Goal: Information Seeking & Learning: Find specific fact

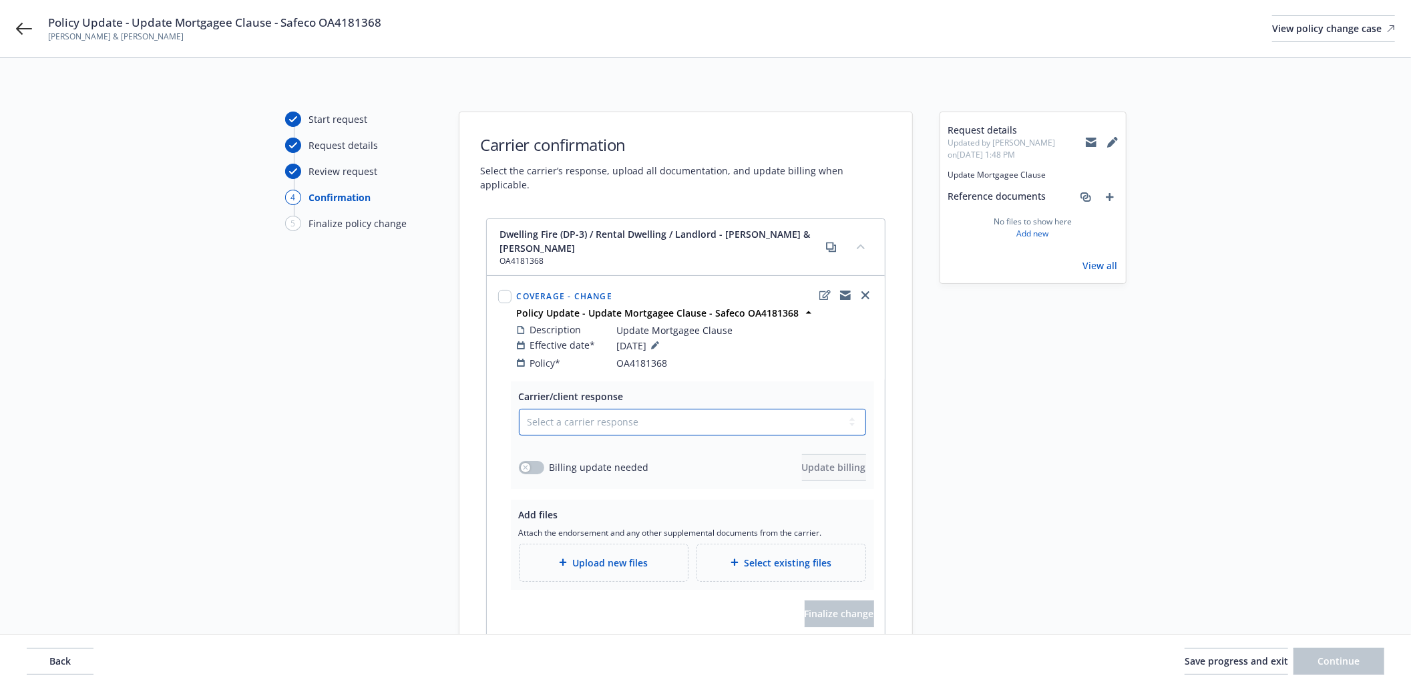
click at [620, 409] on select "Select a carrier response Accepted Accepted with revision No endorsement needed…" at bounding box center [692, 422] width 347 height 27
select select "ACCEPTED"
click at [519, 409] on select "Select a carrier response Accepted Accepted with revision No endorsement needed…" at bounding box center [692, 422] width 347 height 27
drag, startPoint x: 527, startPoint y: 450, endPoint x: 733, endPoint y: 481, distance: 208.6
click at [526, 463] on div "button" at bounding box center [525, 467] width 9 height 9
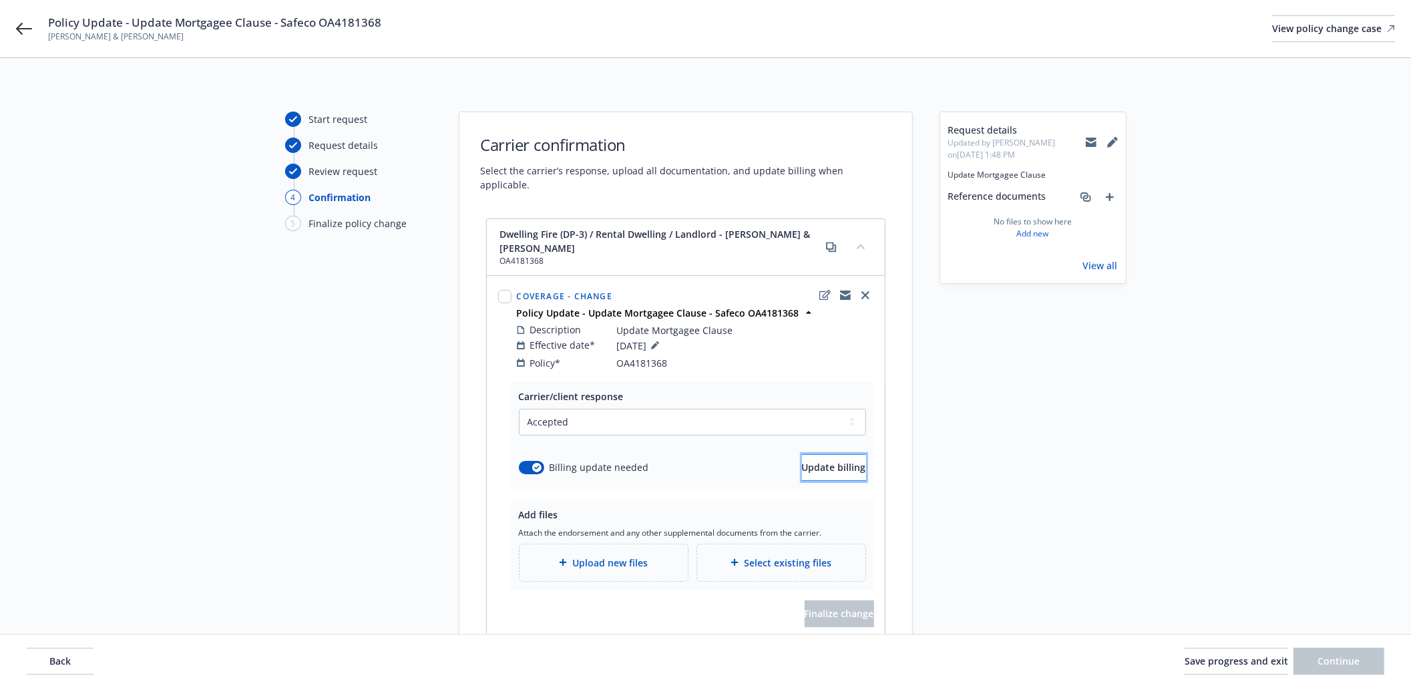
click at [802, 467] on button "Update billing" at bounding box center [834, 467] width 64 height 27
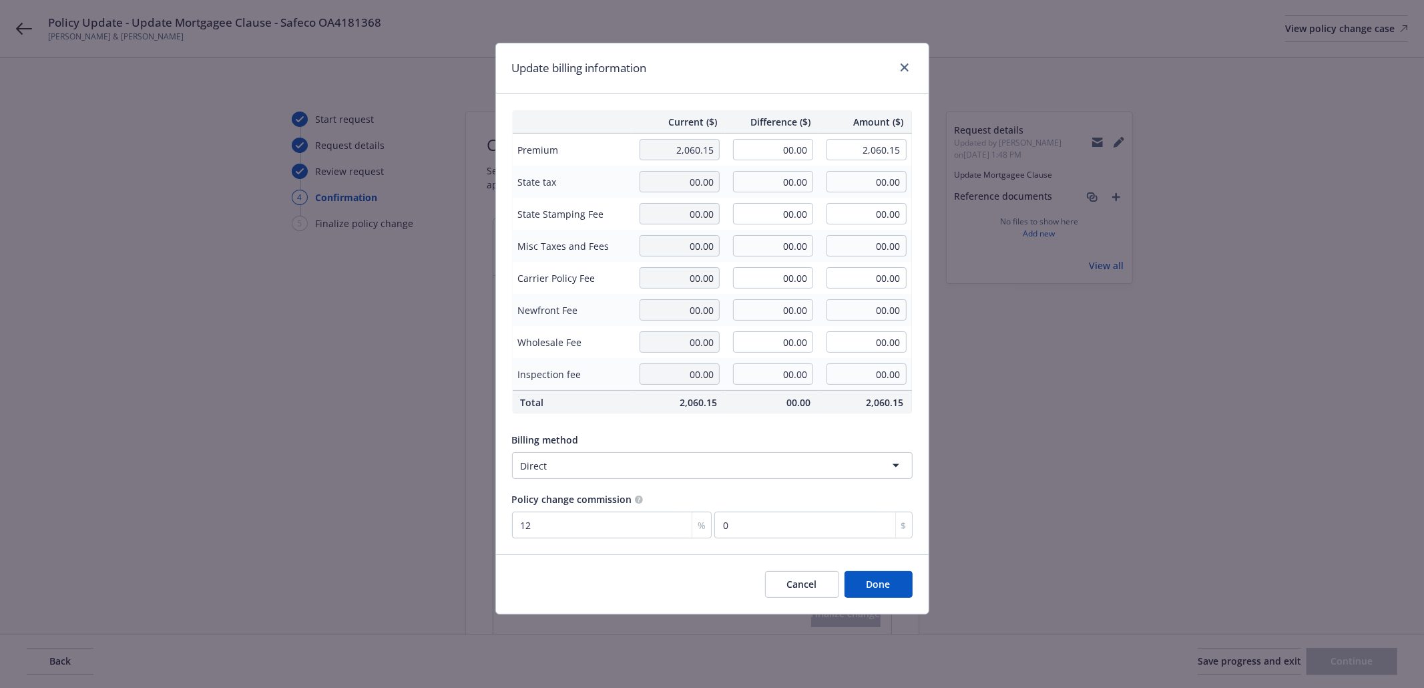
click at [890, 598] on button "Done" at bounding box center [879, 584] width 68 height 27
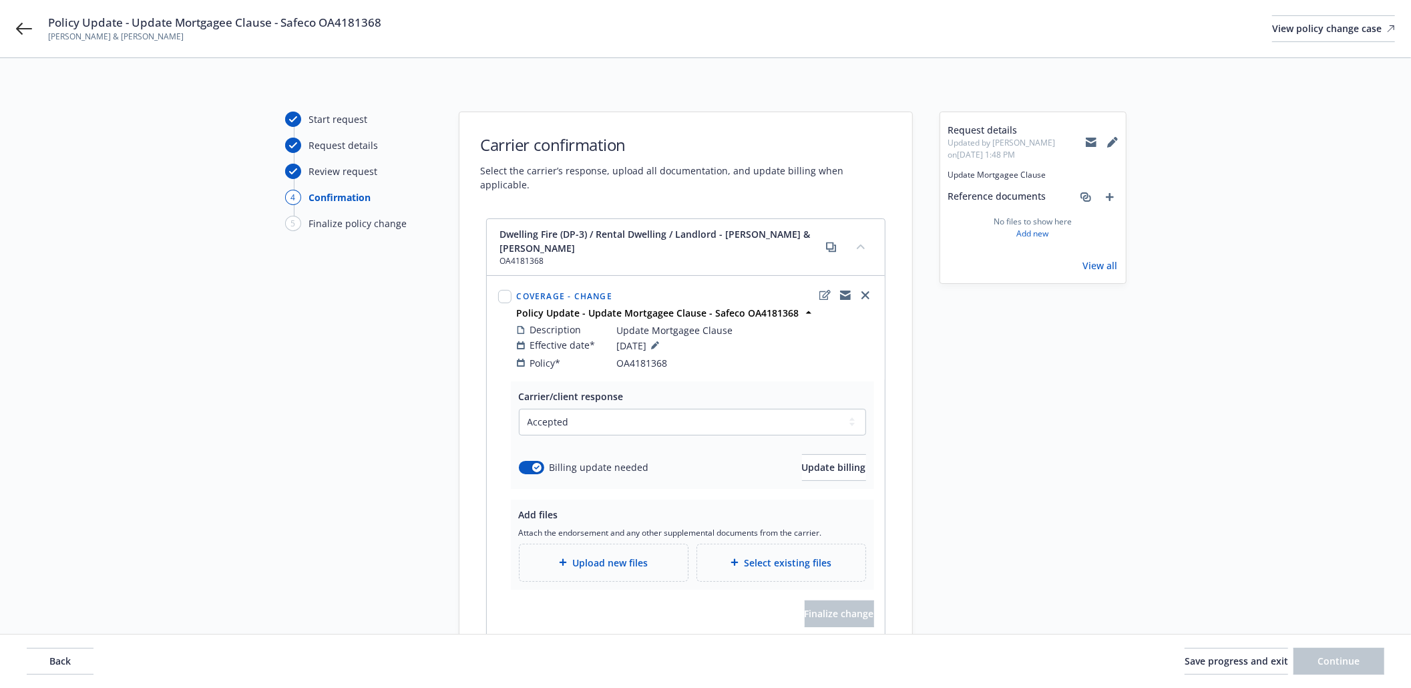
click at [601, 544] on div "Upload new files" at bounding box center [603, 562] width 168 height 37
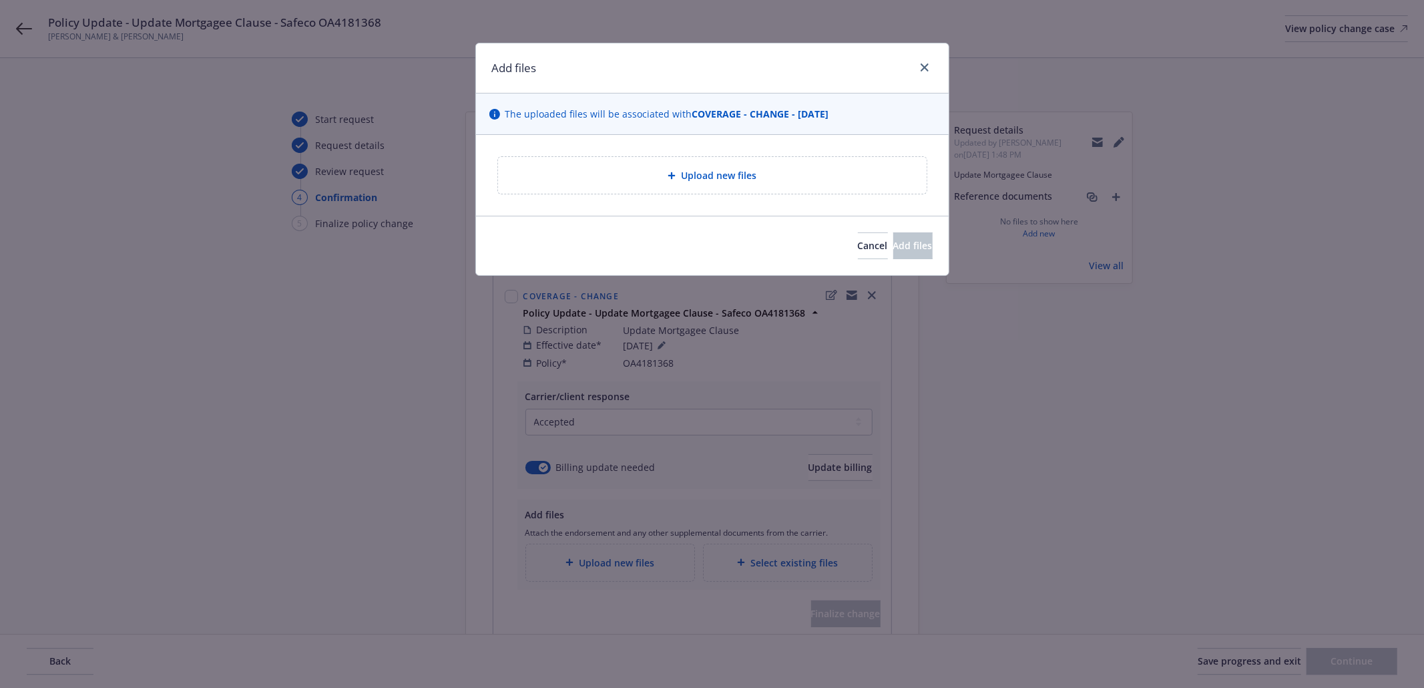
click at [620, 174] on div "Upload new files" at bounding box center [712, 175] width 407 height 15
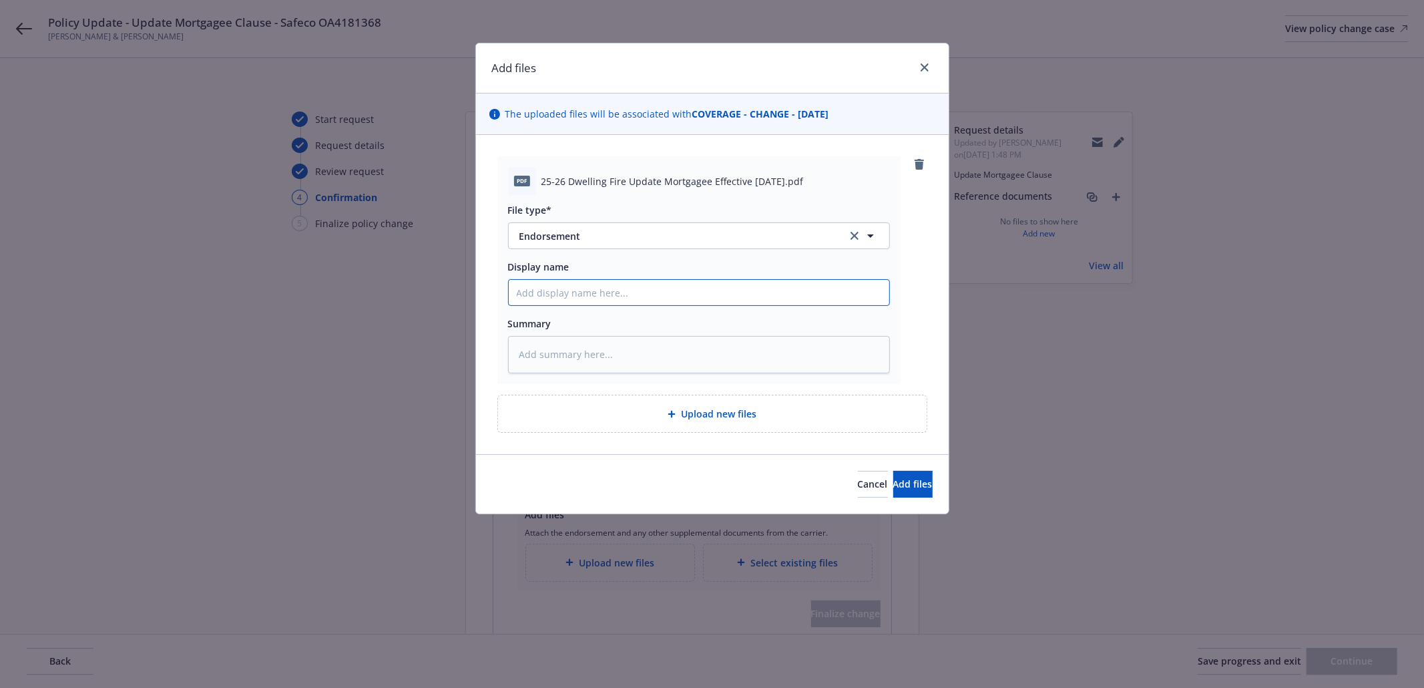
click at [582, 291] on input "Display name" at bounding box center [699, 292] width 381 height 25
paste input "25-26 Dwelling Fire Update Mortgagee Effective 08-06-2025"
type textarea "x"
type input "25-26 Dwelling Fire Update Mortgagee Effective 08-06-2025"
click at [903, 481] on span "Add files" at bounding box center [912, 483] width 39 height 13
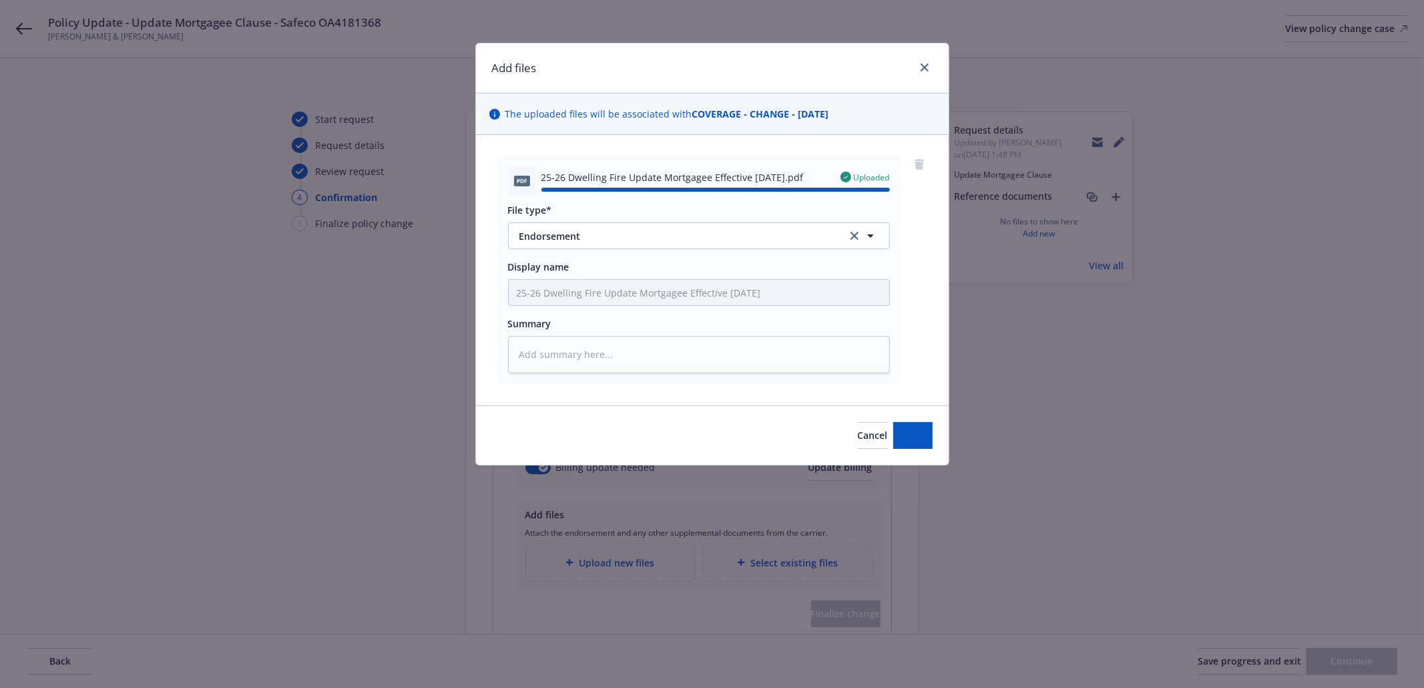
type textarea "x"
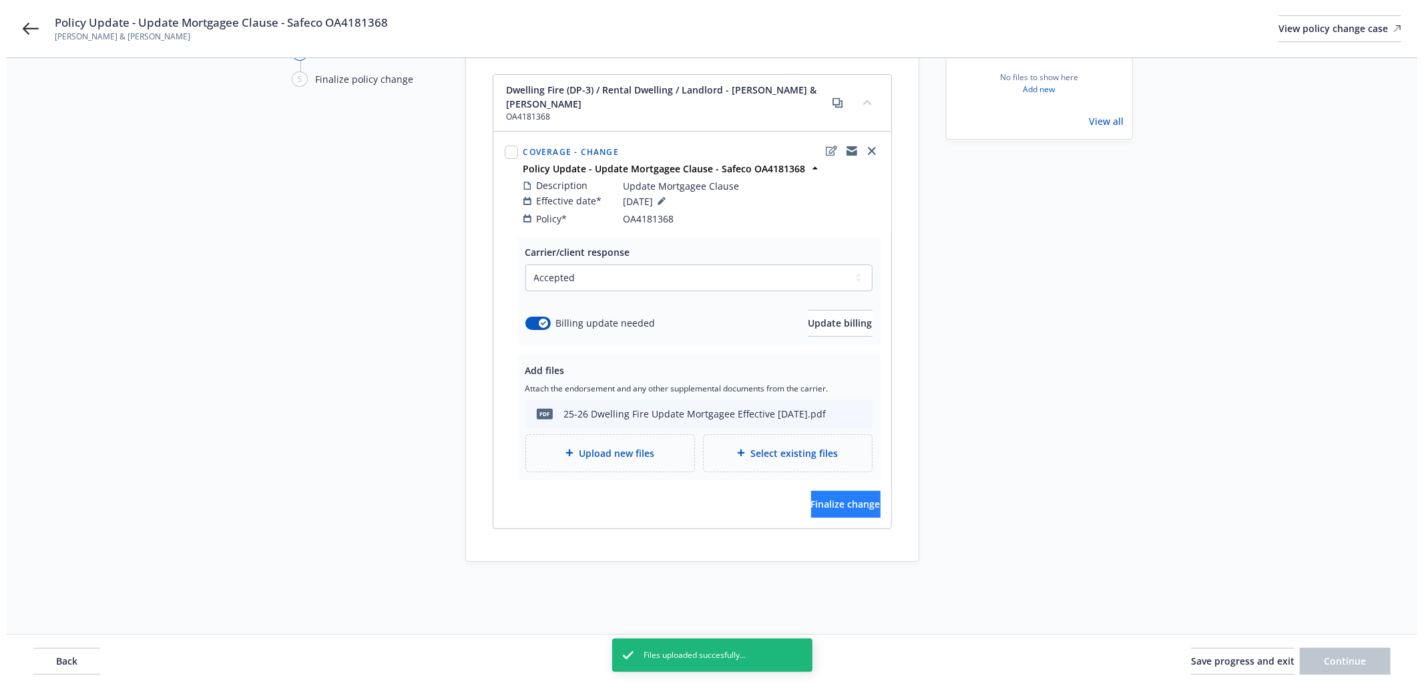
scroll to position [146, 0]
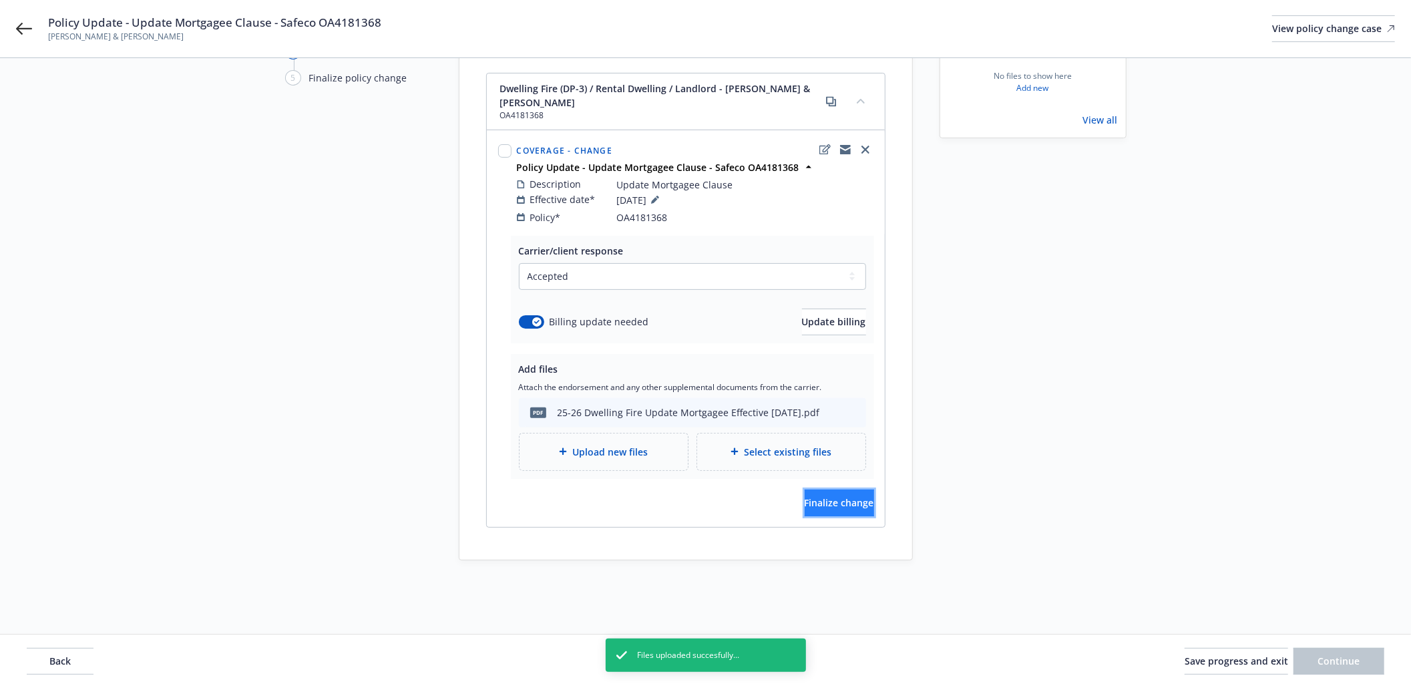
click at [821, 496] on span "Finalize change" at bounding box center [839, 502] width 69 height 13
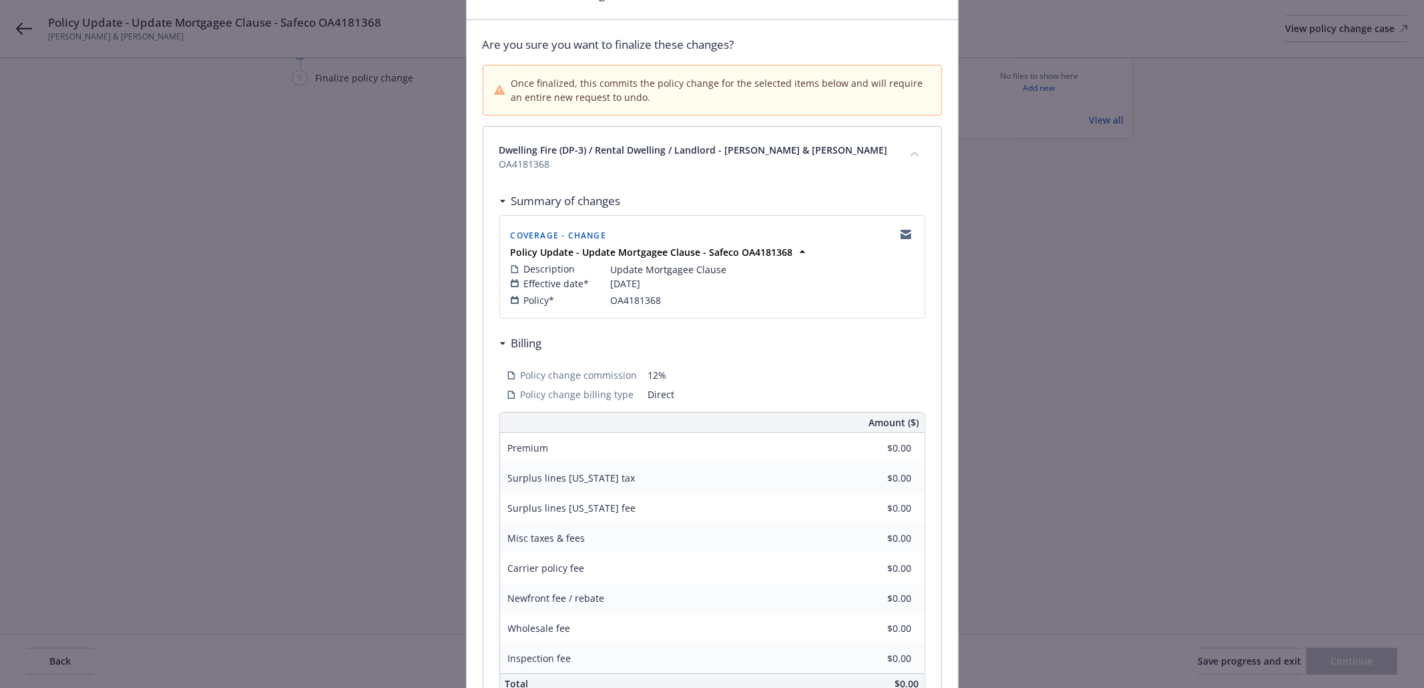
scroll to position [219, 0]
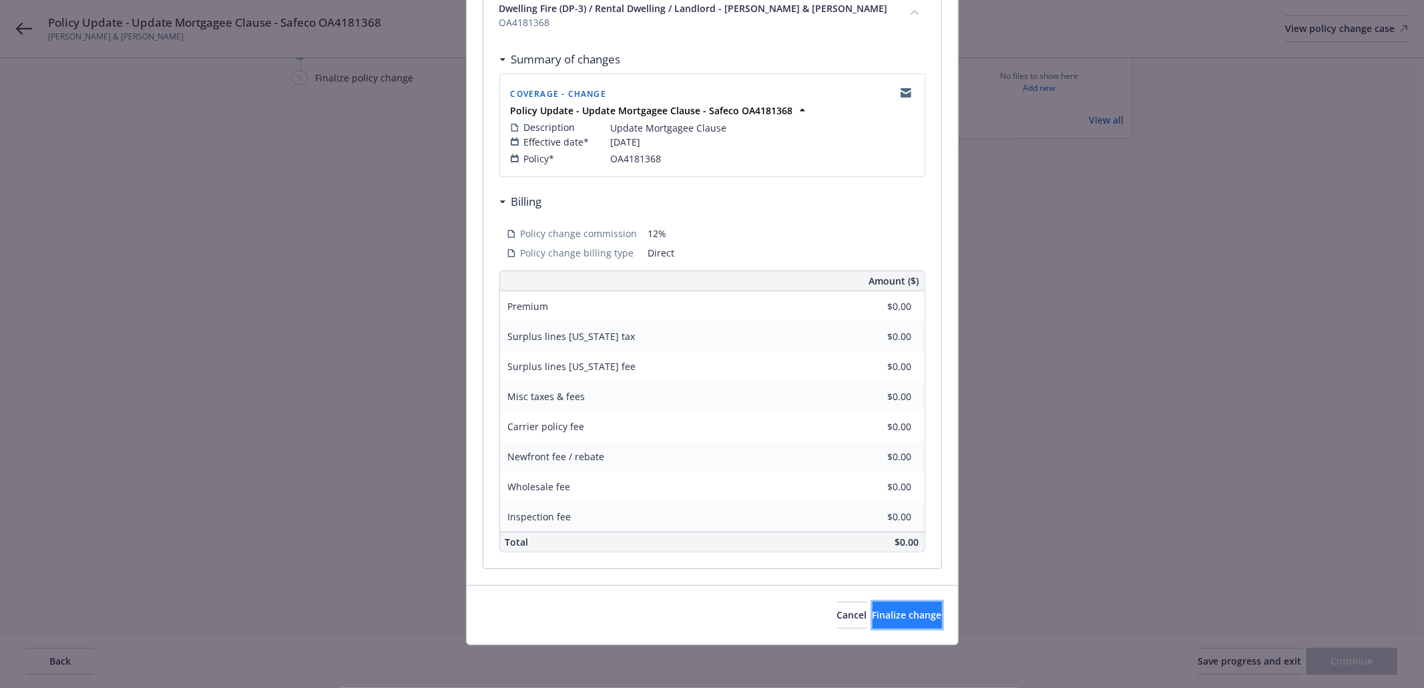
click at [895, 617] on span "Finalize change" at bounding box center [907, 614] width 69 height 13
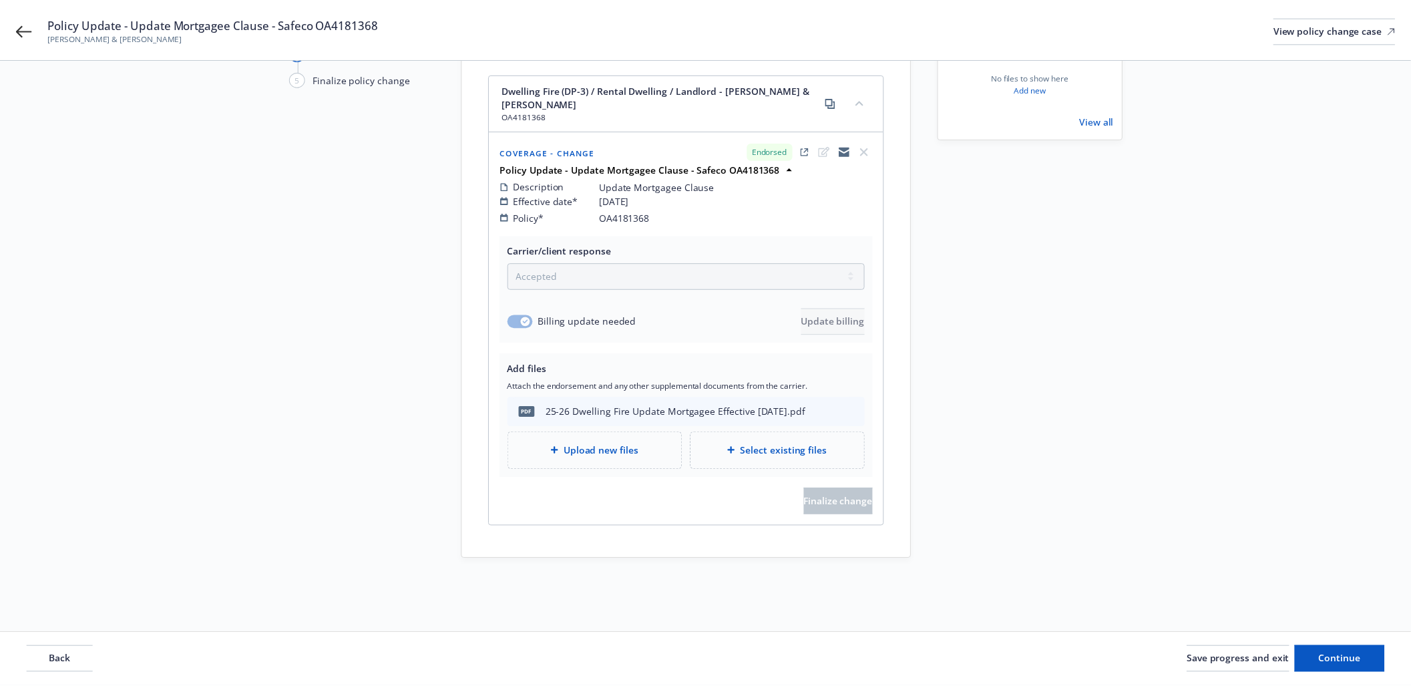
scroll to position [145, 0]
click at [1310, 662] on button "Continue" at bounding box center [1338, 661] width 91 height 27
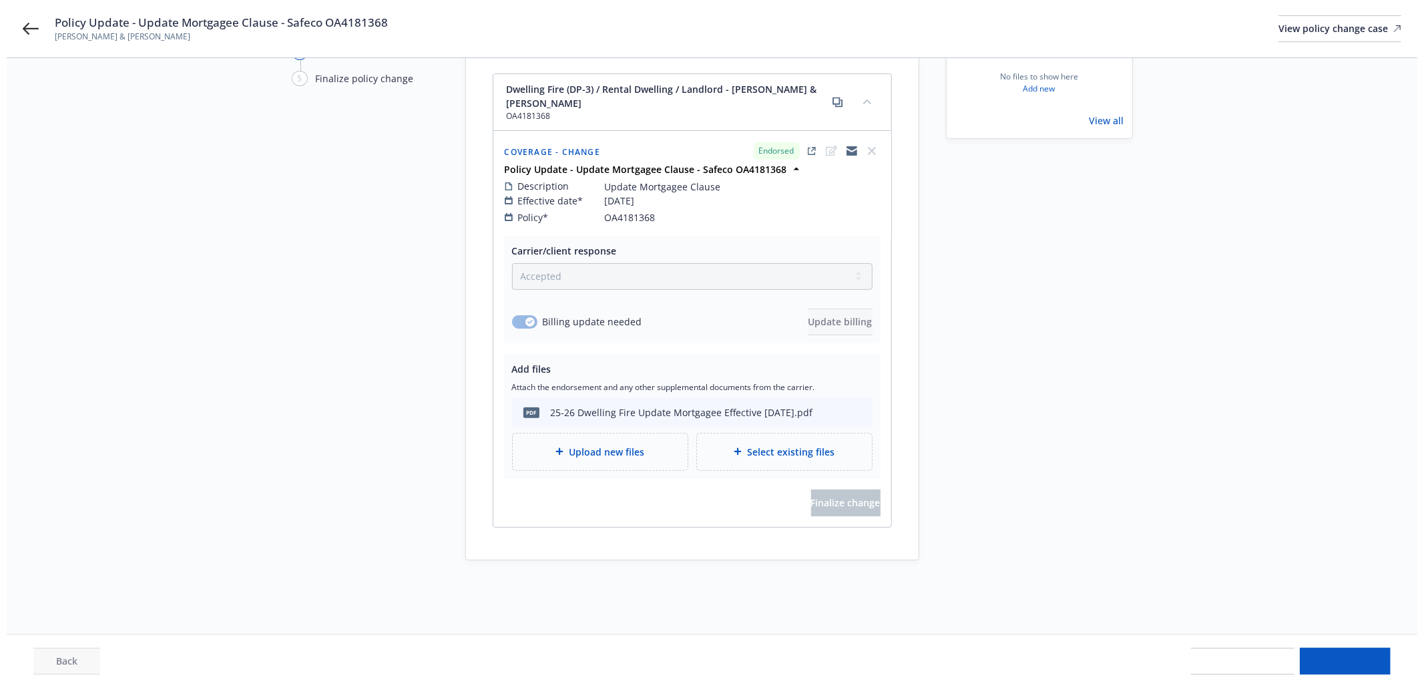
scroll to position [0, 0]
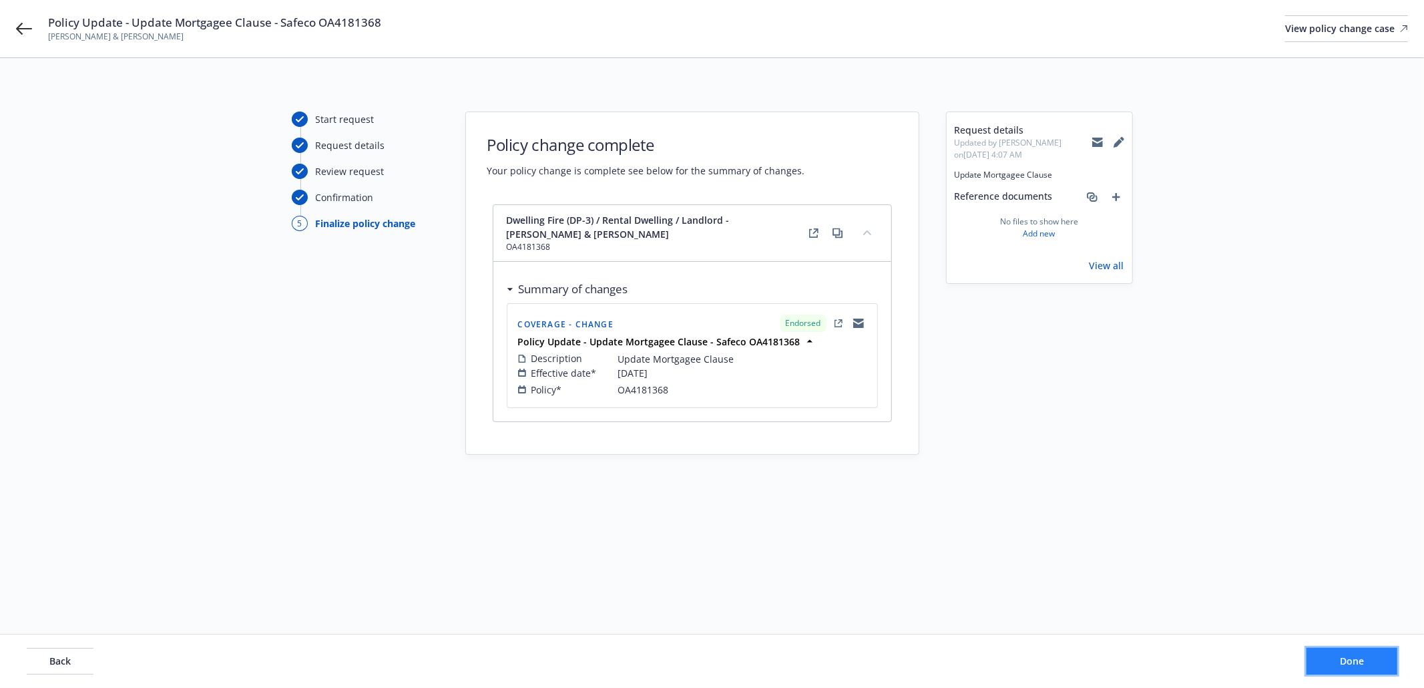
click at [1347, 657] on span "Done" at bounding box center [1352, 660] width 24 height 13
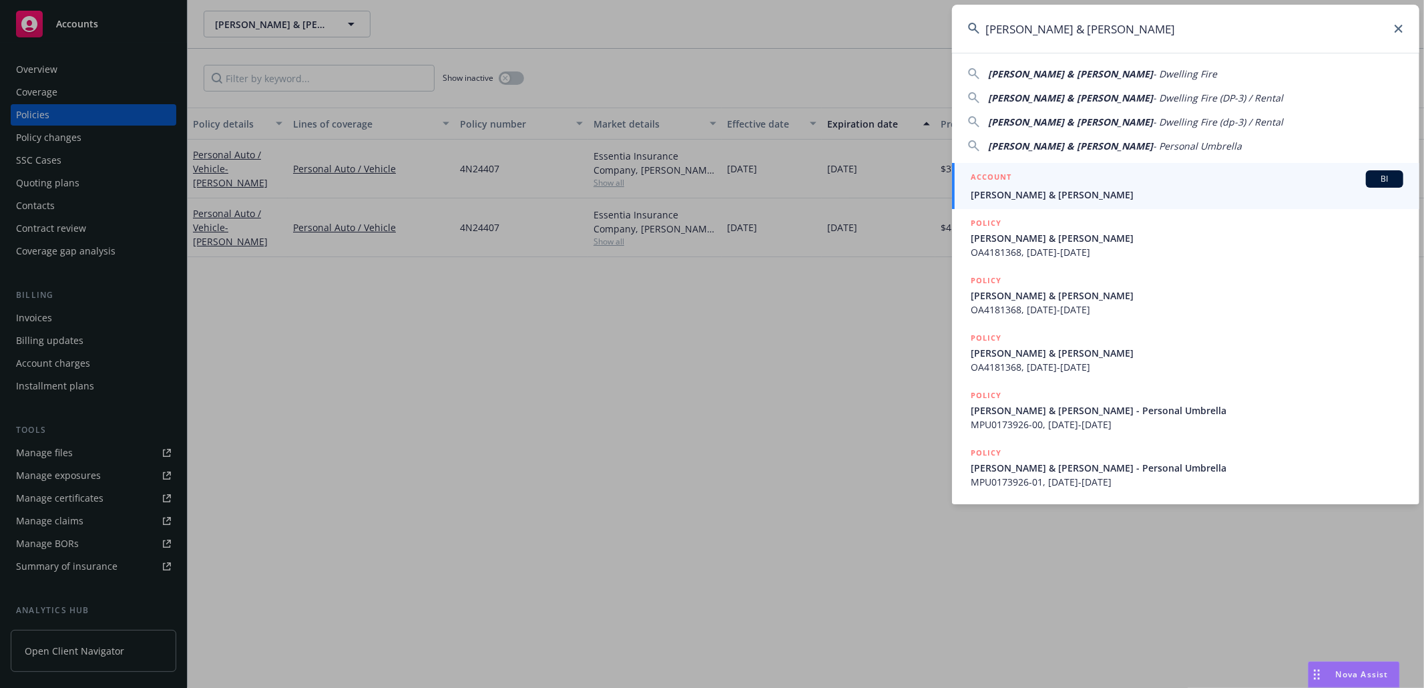
type input "[PERSON_NAME] & [PERSON_NAME]"
click at [1044, 192] on span "[PERSON_NAME] & [PERSON_NAME]" at bounding box center [1187, 195] width 433 height 14
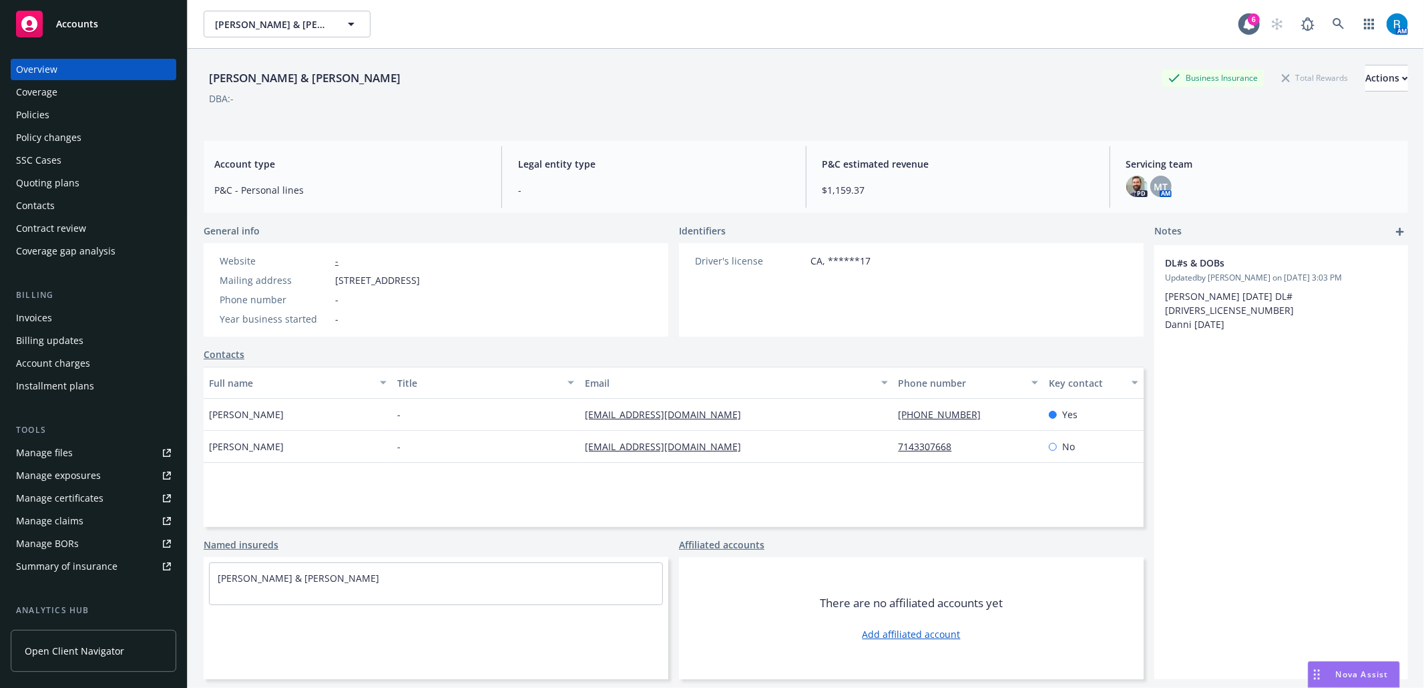
click at [78, 116] on div "Policies" at bounding box center [93, 114] width 155 height 21
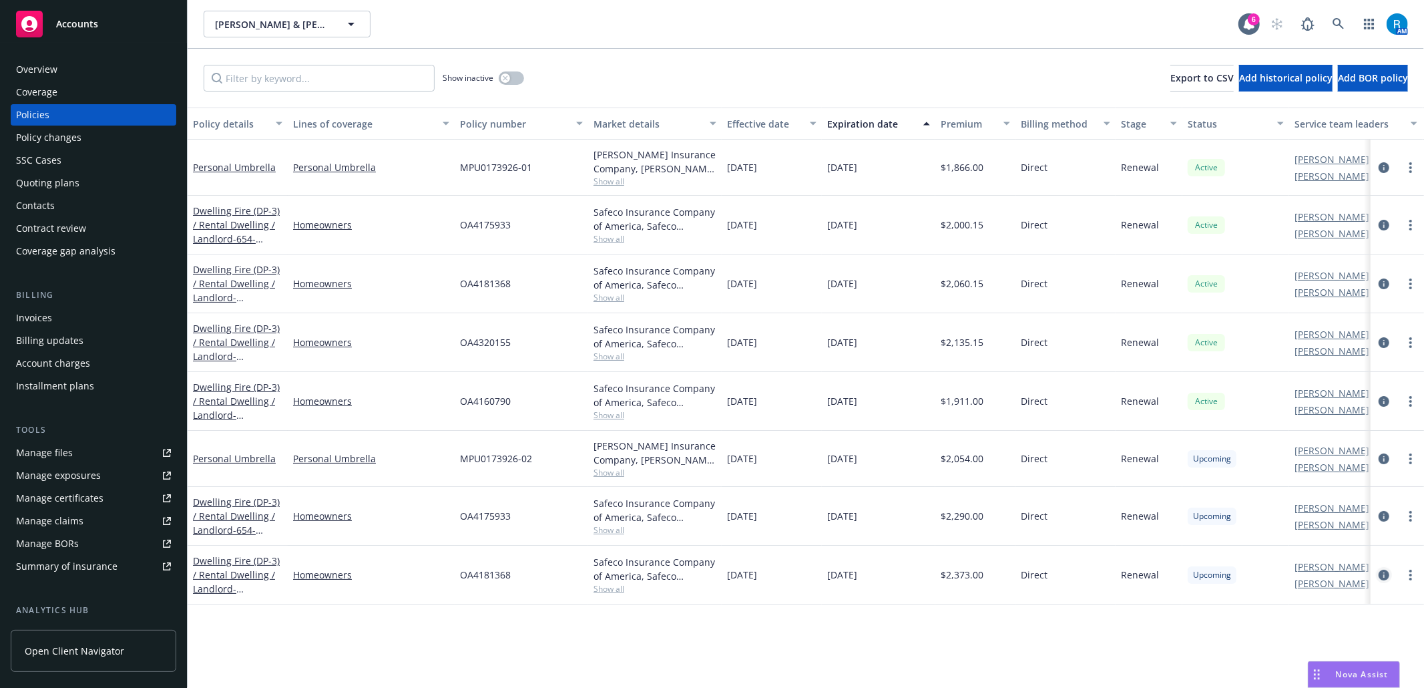
click at [1382, 578] on icon "circleInformation" at bounding box center [1384, 575] width 11 height 11
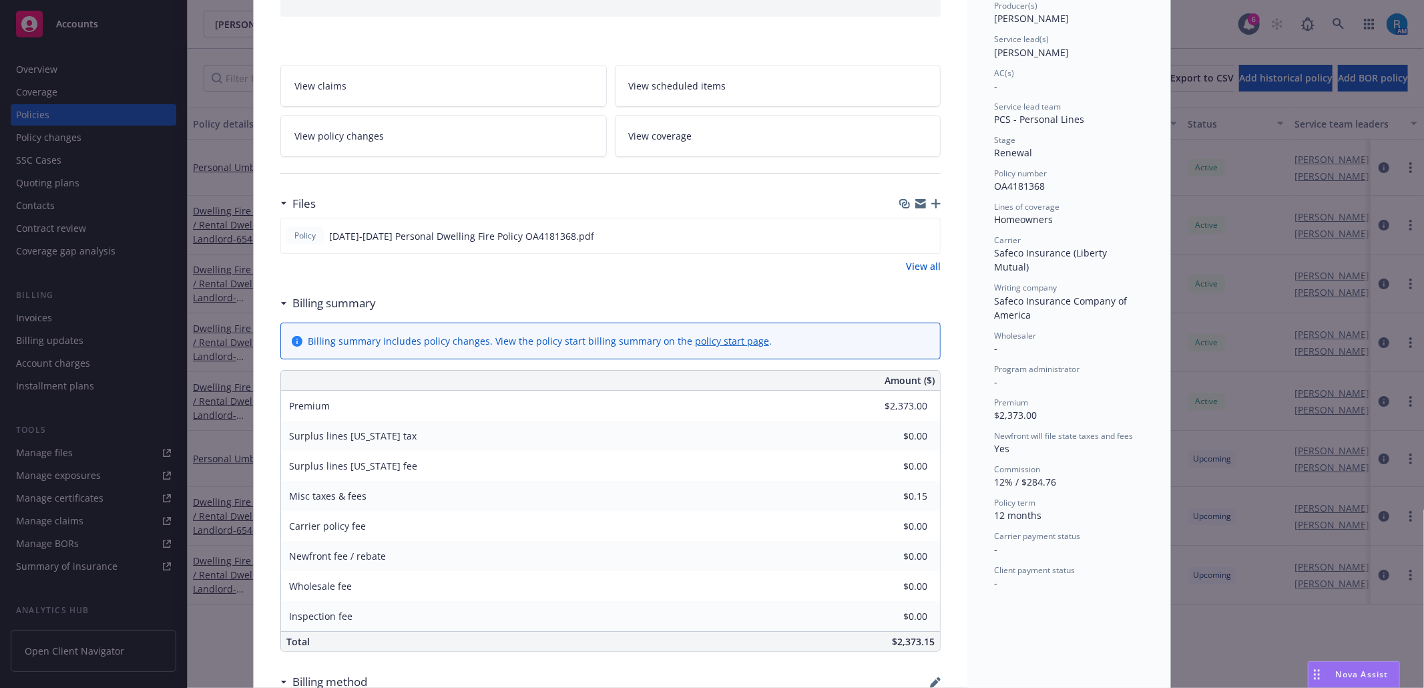
scroll to position [178, 0]
click at [728, 138] on link "View coverage" at bounding box center [778, 135] width 327 height 42
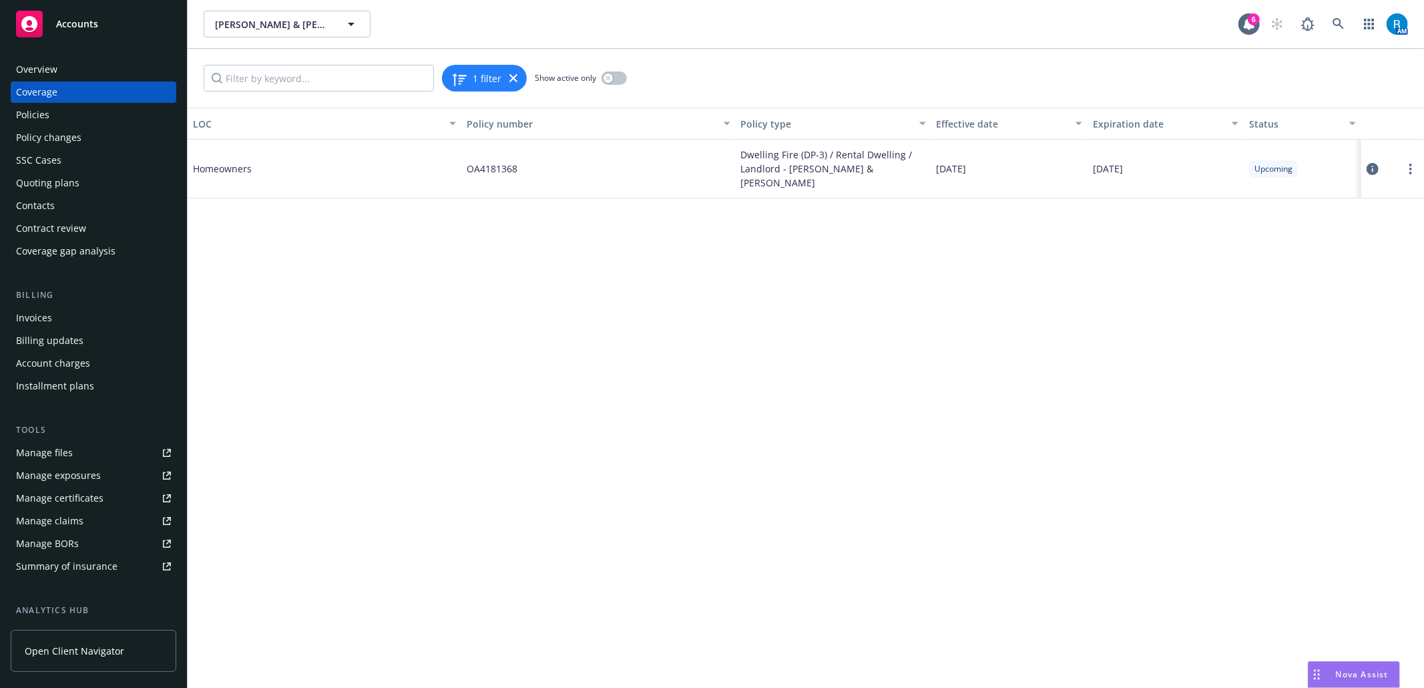
click at [1373, 168] on icon at bounding box center [1373, 169] width 12 height 12
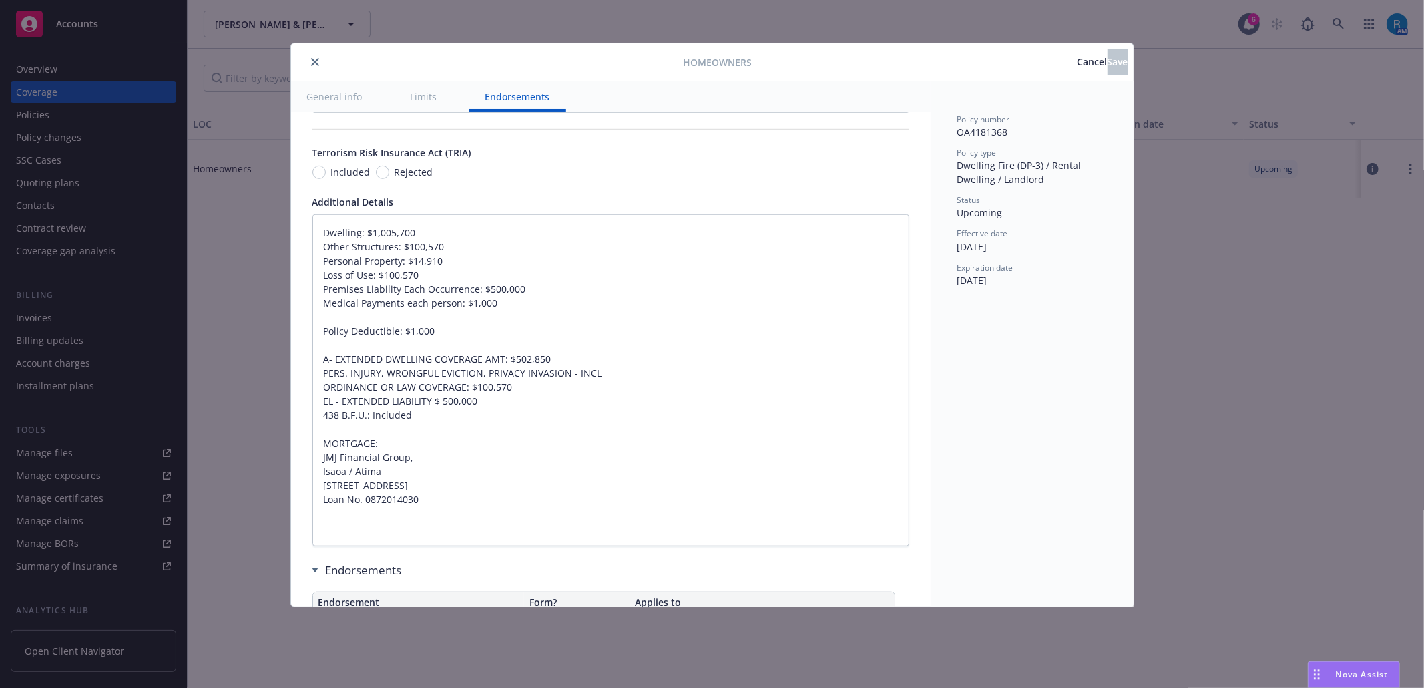
scroll to position [946, 0]
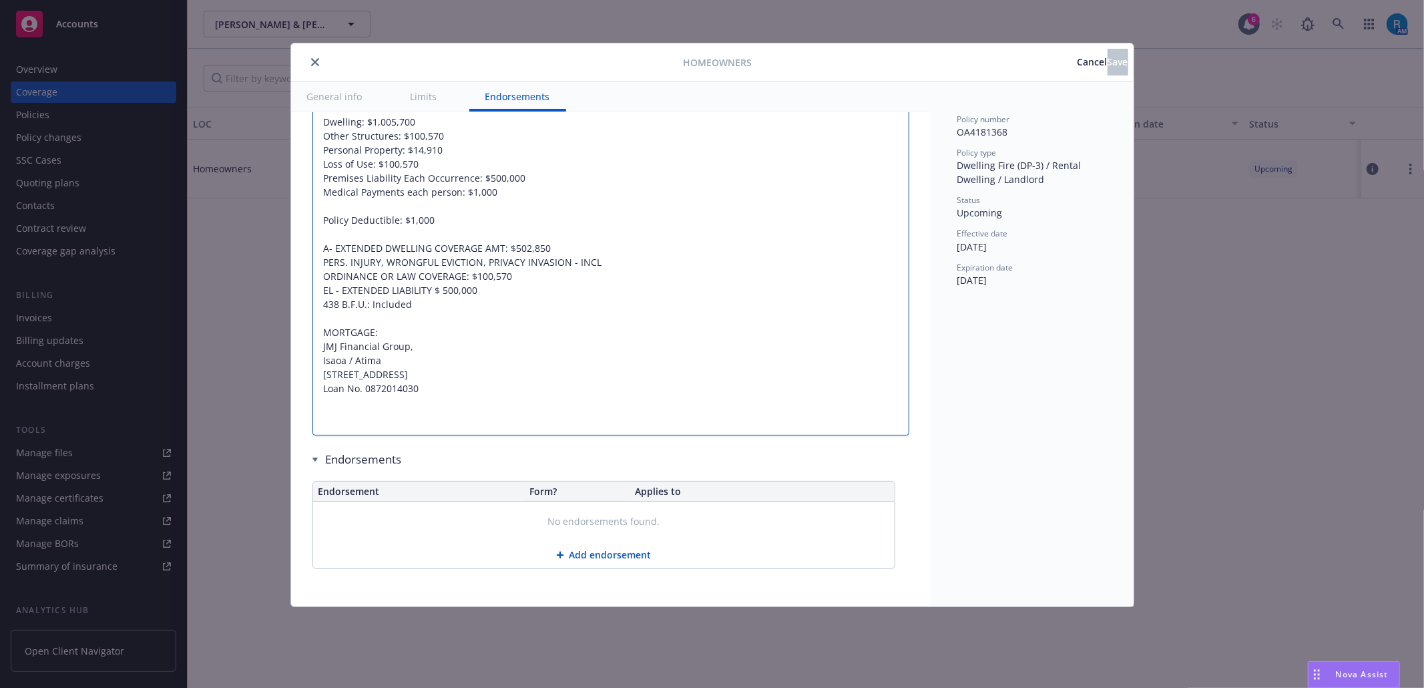
drag, startPoint x: 434, startPoint y: 406, endPoint x: 308, endPoint y: 349, distance: 138.0
paste textarea "MORTGAGE SERVICING AGENCY: JMJ FINANCIAL GROUP ISAOA / ATIMA [STREET_ADDRESS]"
type textarea "x"
drag, startPoint x: 471, startPoint y: 337, endPoint x: 402, endPoint y: 339, distance: 69.5
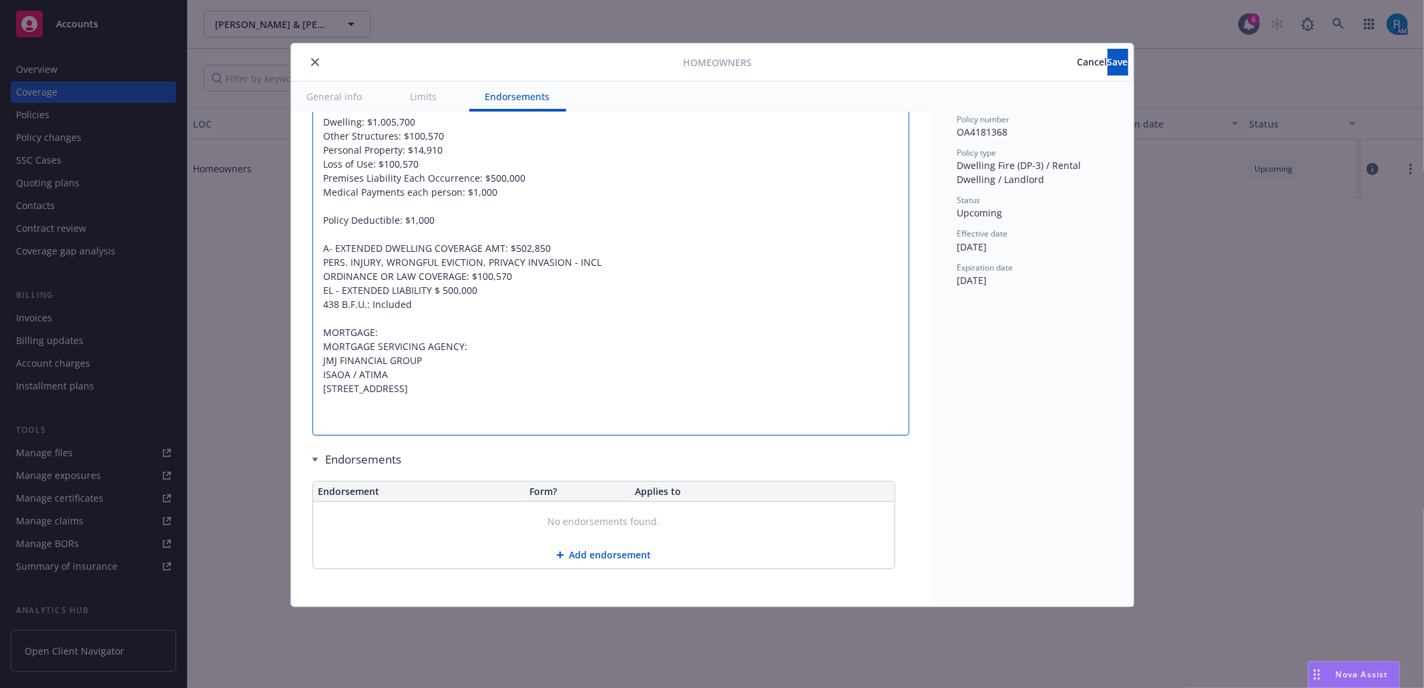
click at [402, 339] on textarea "Dwelling: $1,005,700 Other Structures: $100,570 Personal Property: $14,910 Loss…" at bounding box center [610, 269] width 597 height 332
type textarea "Dwelling: $1,005,700 Other Structures: $100,570 Personal Property: $14,910 Loss…"
click at [452, 410] on textarea "Dwelling: $1,005,700 Other Structures: $100,570 Personal Property: $14,910 Loss…" at bounding box center [610, 269] width 597 height 332
paste textarea "LOAN NUMBER: 0872014030"
type textarea "x"
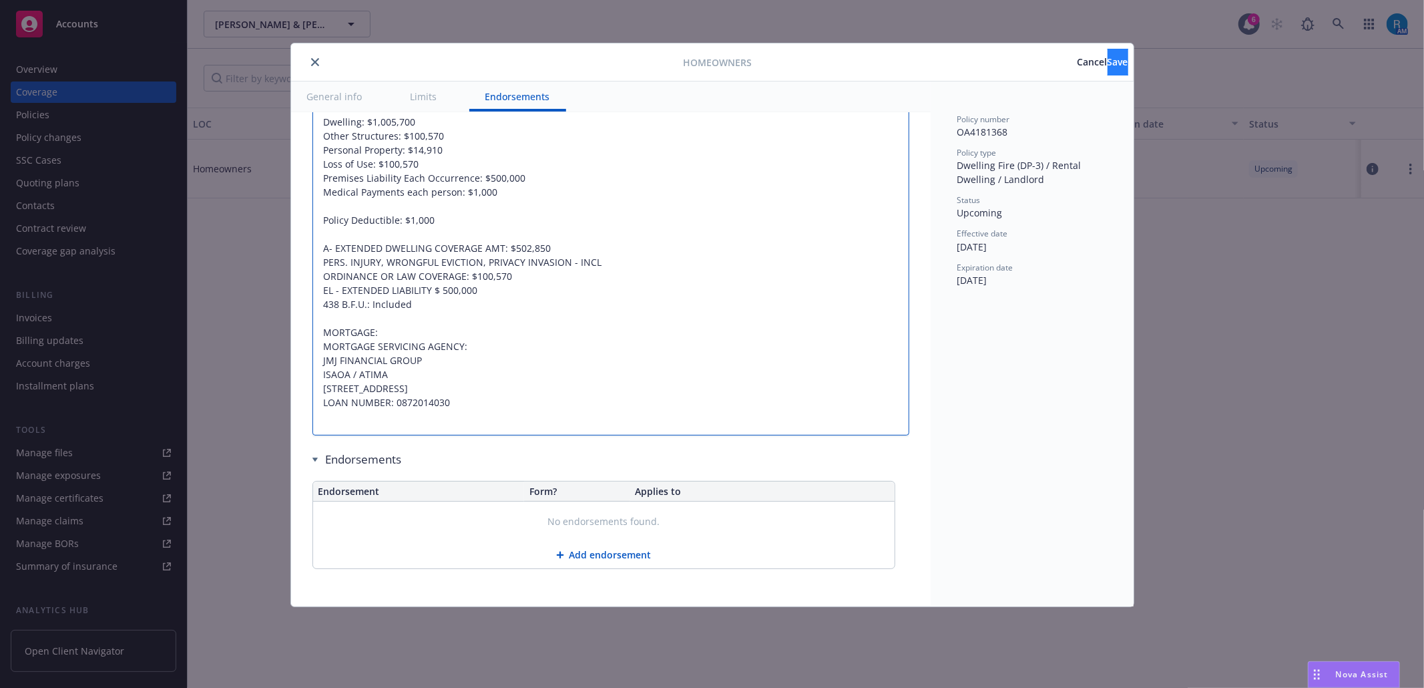
type textarea "Dwelling: $1,005,700 Other Structures: $100,570 Personal Property: $14,910 Loss…"
click at [1111, 75] on button "Save" at bounding box center [1118, 62] width 21 height 27
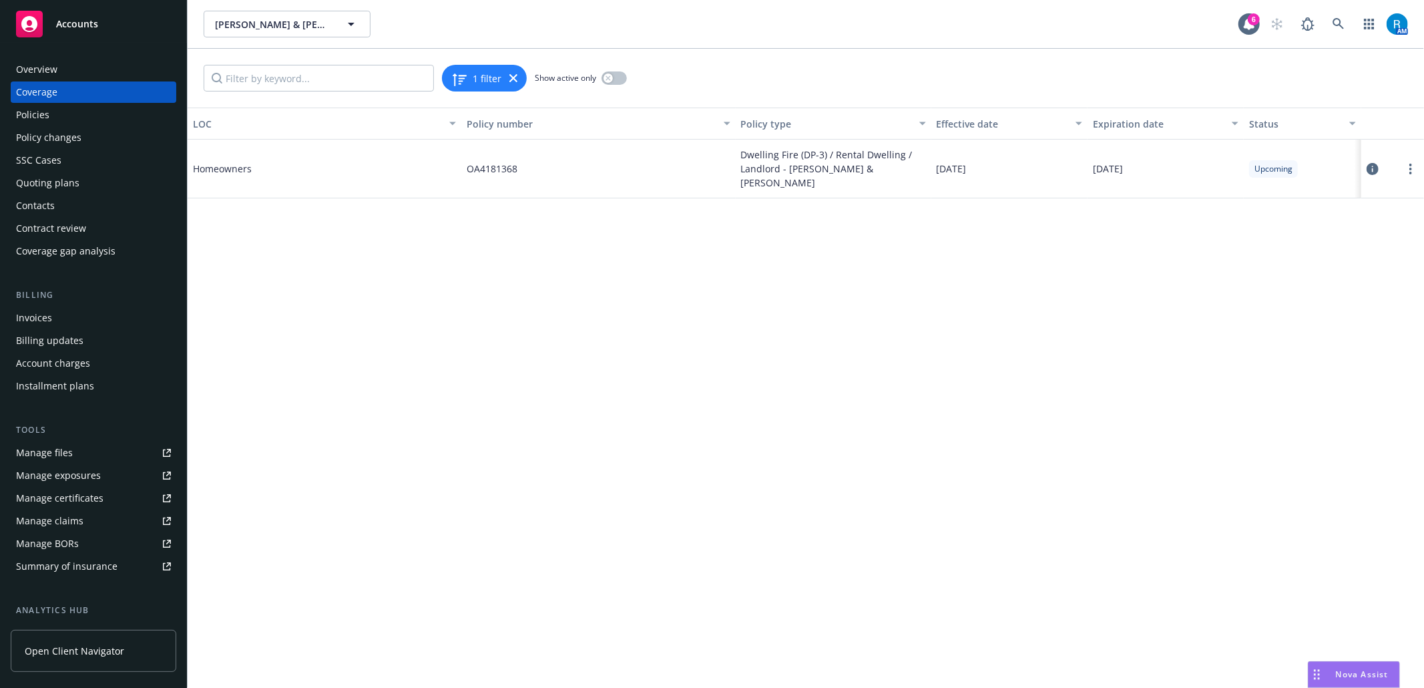
click at [43, 116] on div "Policies" at bounding box center [32, 114] width 33 height 21
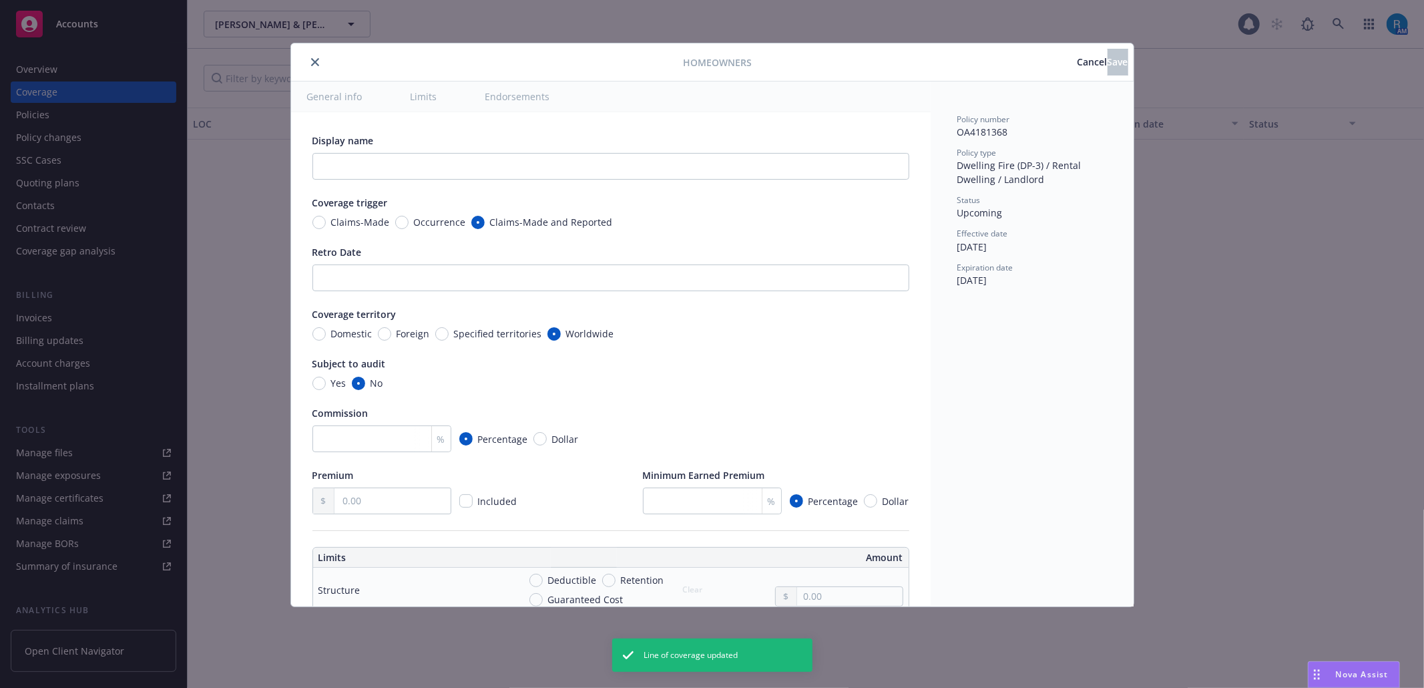
click at [1381, 570] on div "Homeowners Cancel Save General info Limits Endorsements Display name Coverage t…" at bounding box center [712, 344] width 1424 height 688
type textarea "x"
type textarea "Dwelling: $1,005,700 Other Structures: $100,570 Personal Property: $14,910 Loss…"
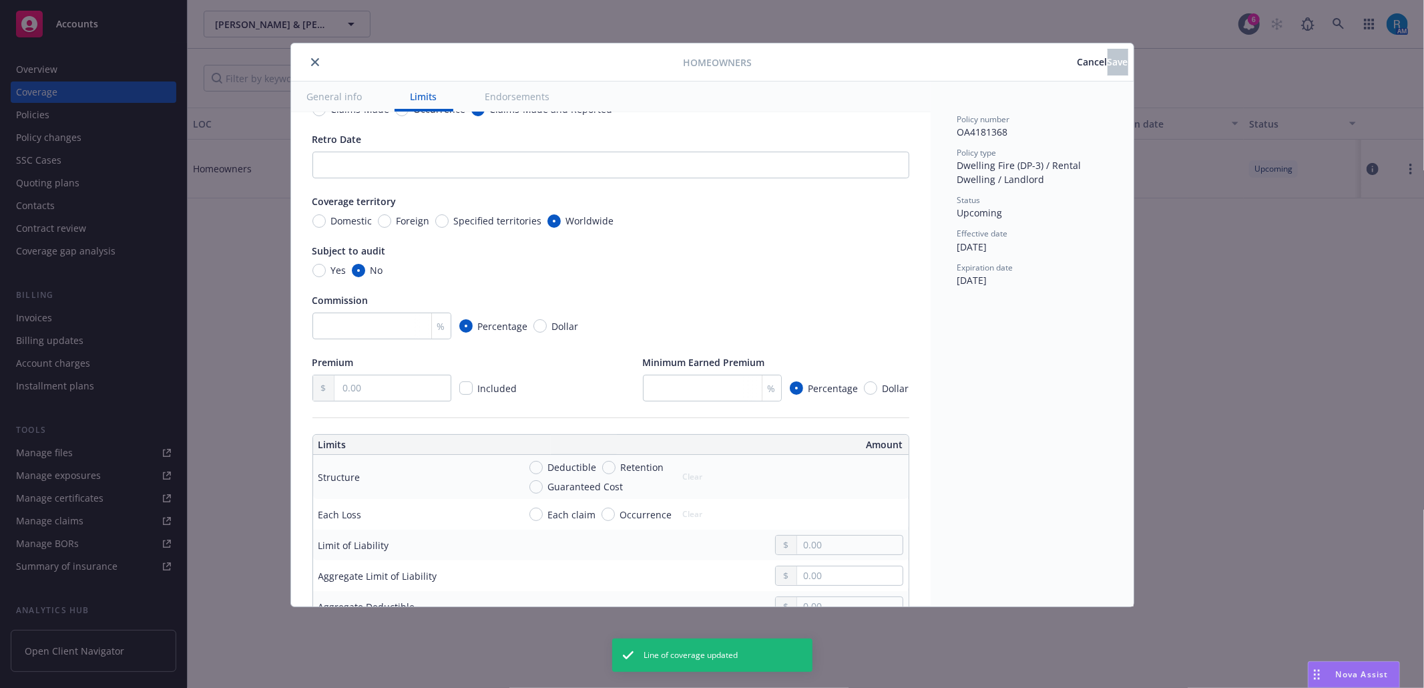
type textarea "x"
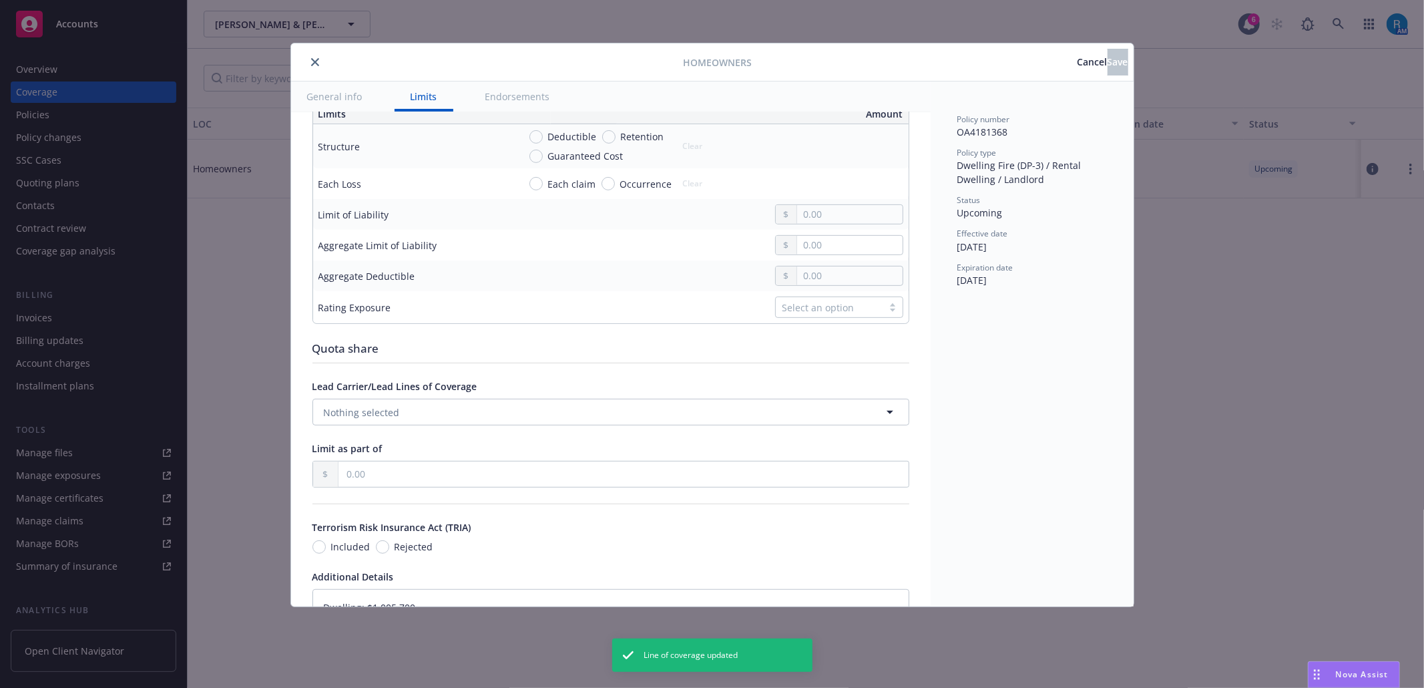
scroll to position [445, 0]
click at [315, 60] on icon "close" at bounding box center [315, 62] width 8 height 8
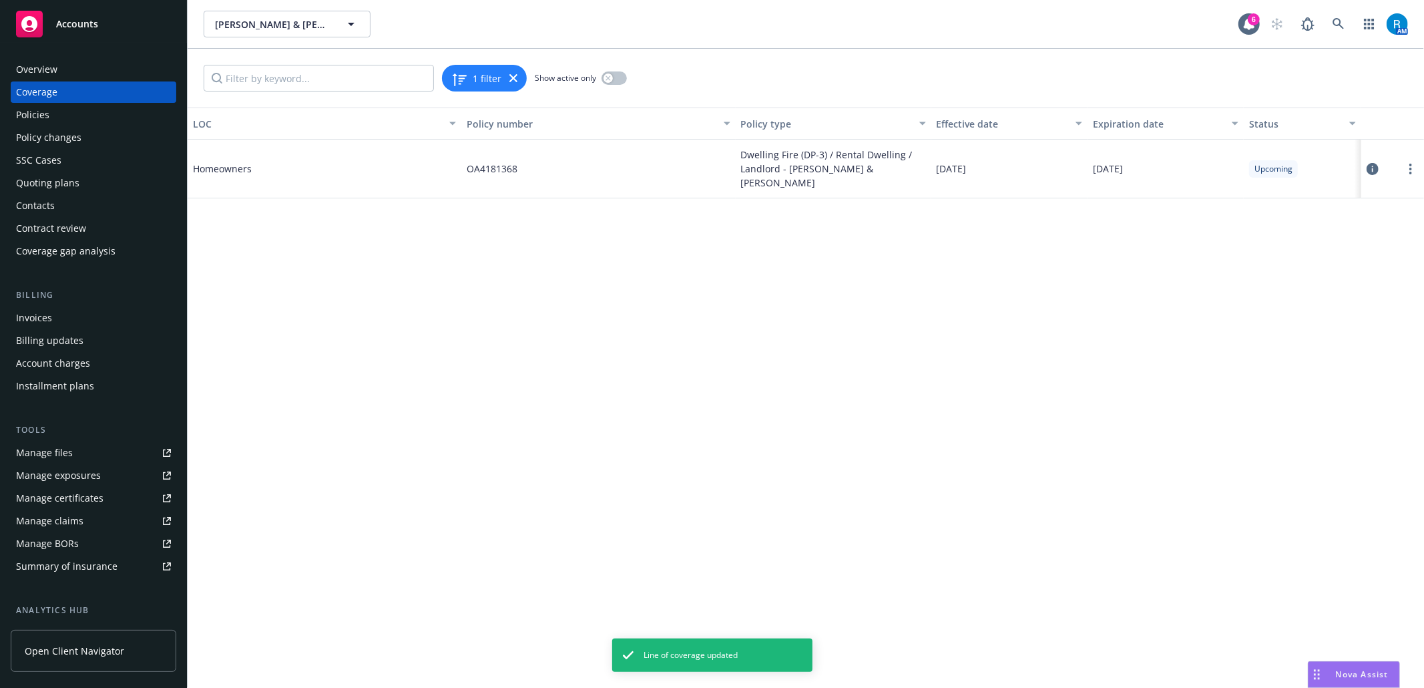
click at [53, 115] on div "Policies" at bounding box center [93, 114] width 155 height 21
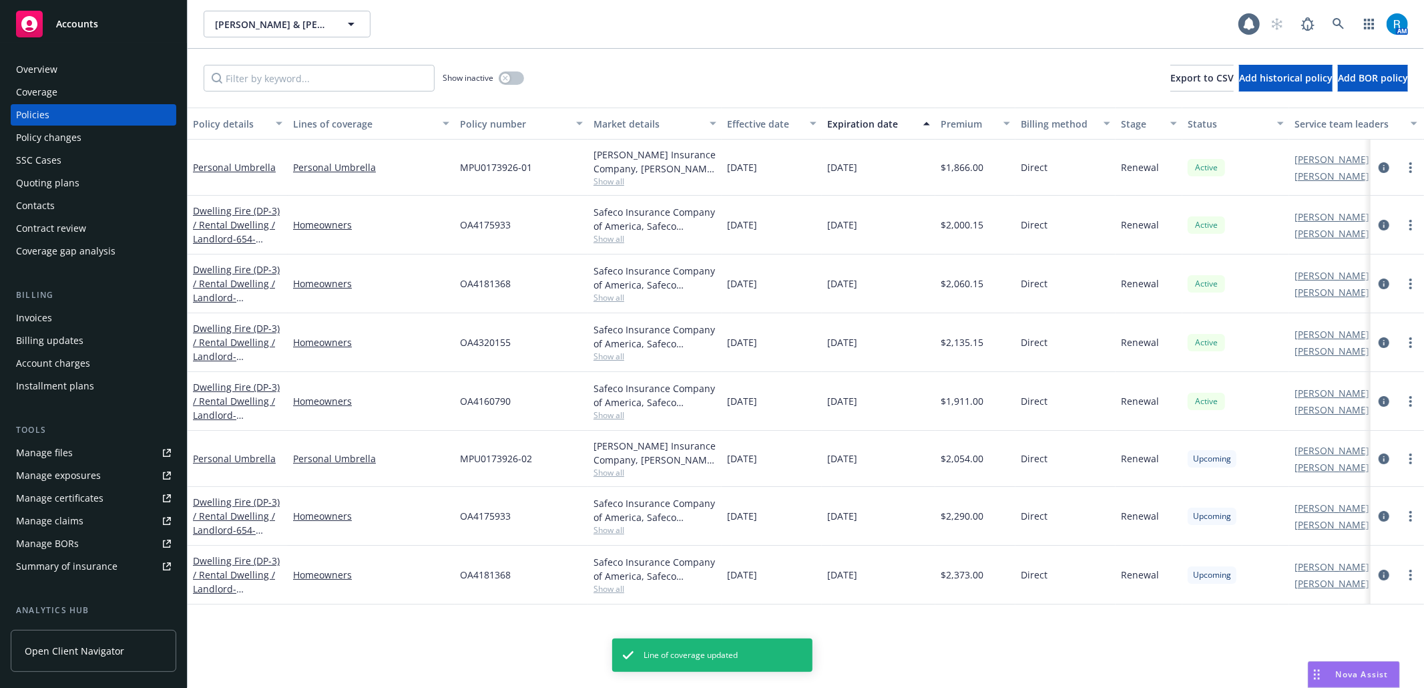
click at [1371, 572] on div at bounding box center [1397, 575] width 53 height 59
click at [1385, 580] on icon "circleInformation" at bounding box center [1384, 575] width 11 height 11
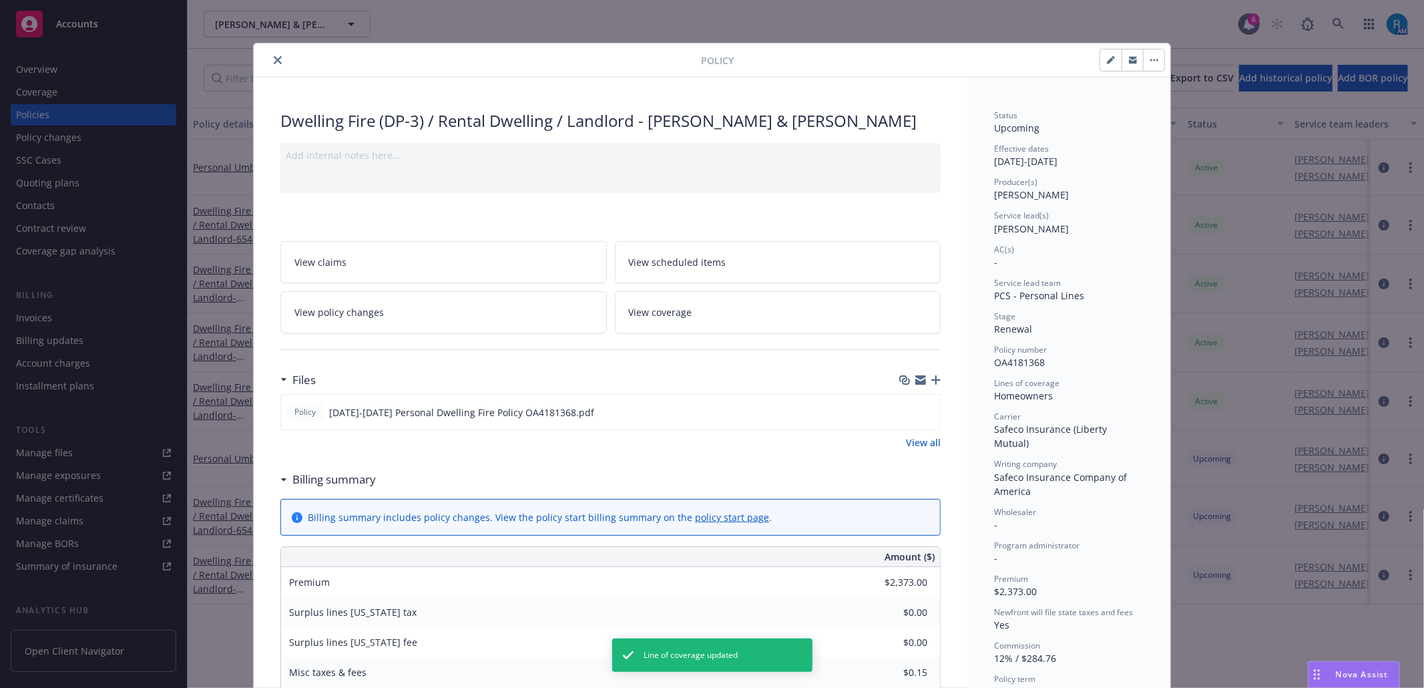
click at [274, 60] on icon "close" at bounding box center [278, 60] width 8 height 8
